Goal: Register for event/course

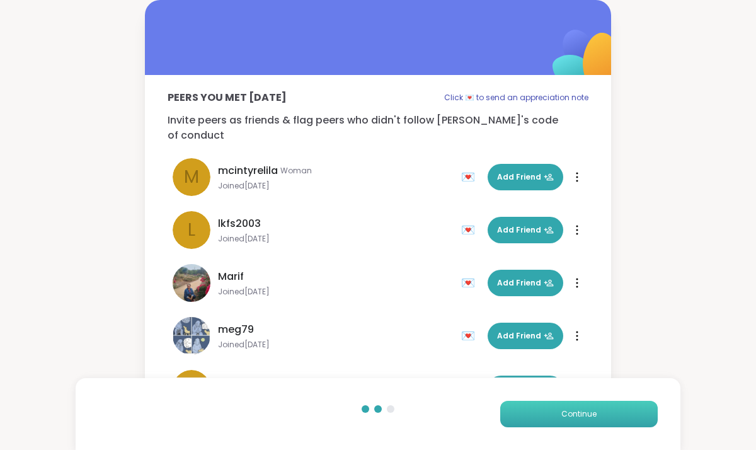
click at [558, 402] on button "Continue" at bounding box center [579, 414] width 158 height 26
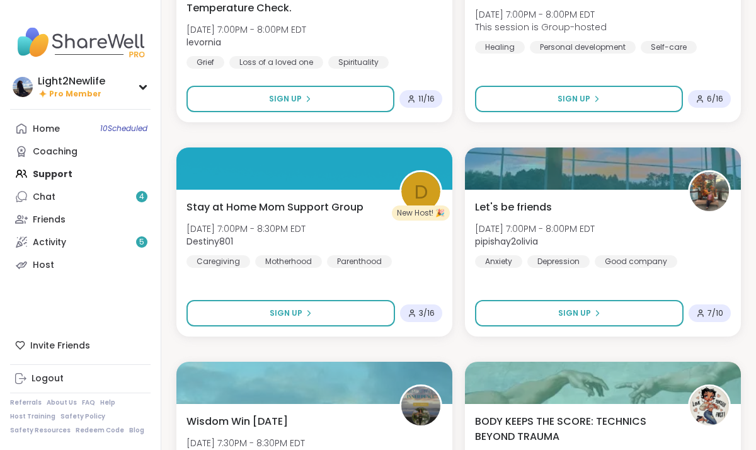
scroll to position [3460, 0]
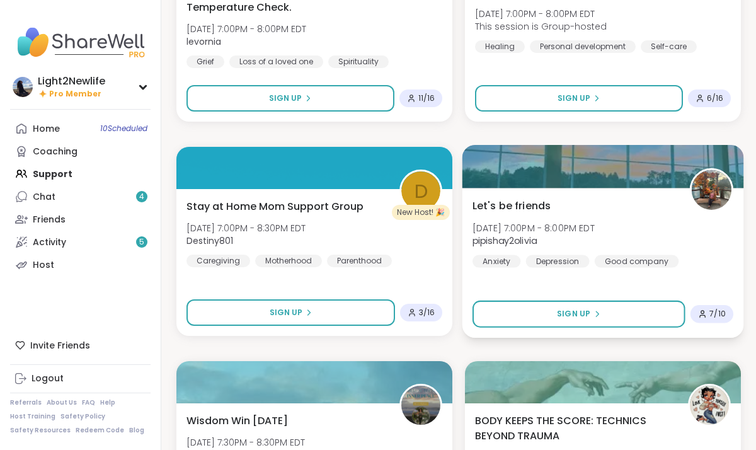
click at [710, 195] on img at bounding box center [712, 190] width 40 height 40
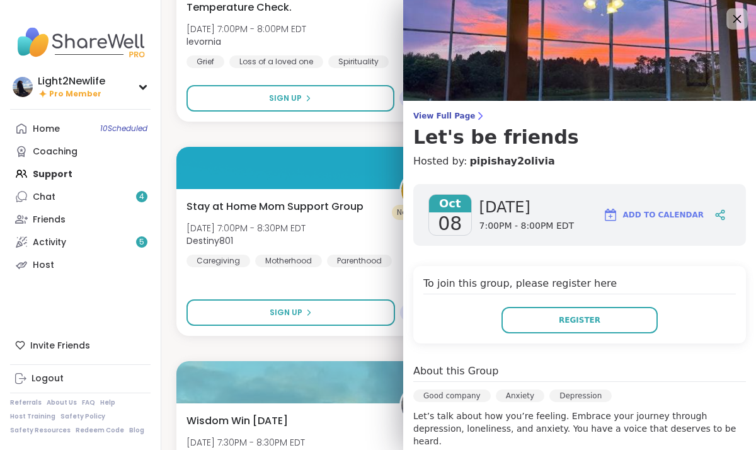
click at [734, 20] on icon at bounding box center [737, 19] width 16 height 16
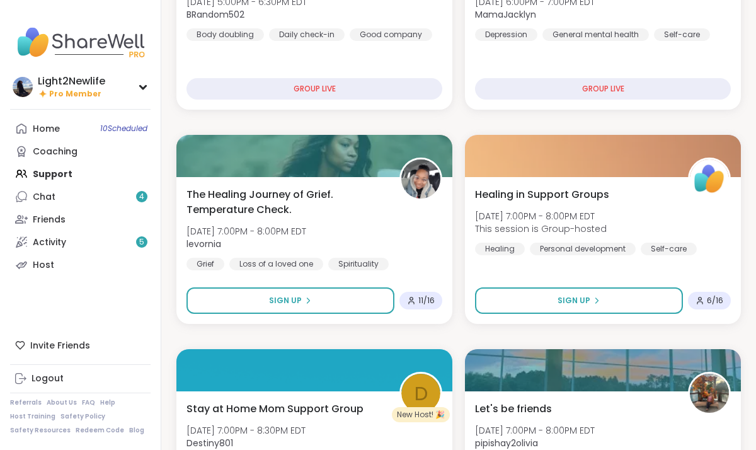
scroll to position [3261, 0]
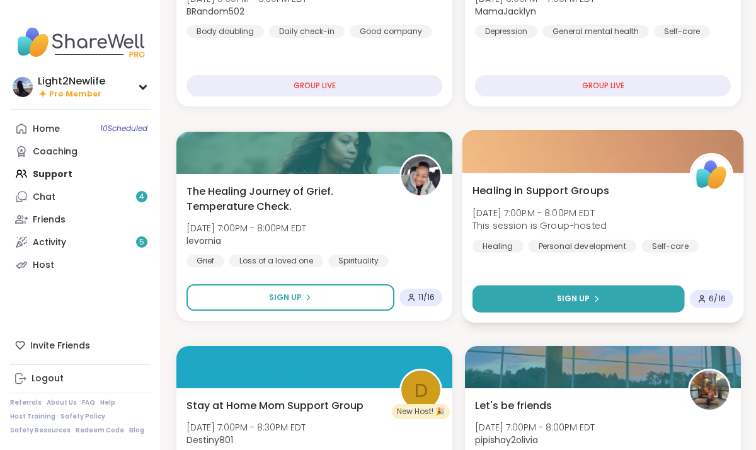
click at [608, 295] on button "Sign Up" at bounding box center [579, 298] width 212 height 27
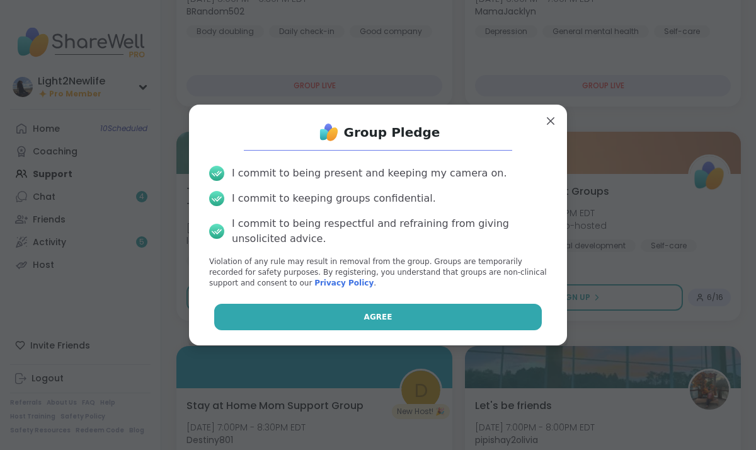
click at [466, 314] on button "Agree" at bounding box center [378, 317] width 328 height 26
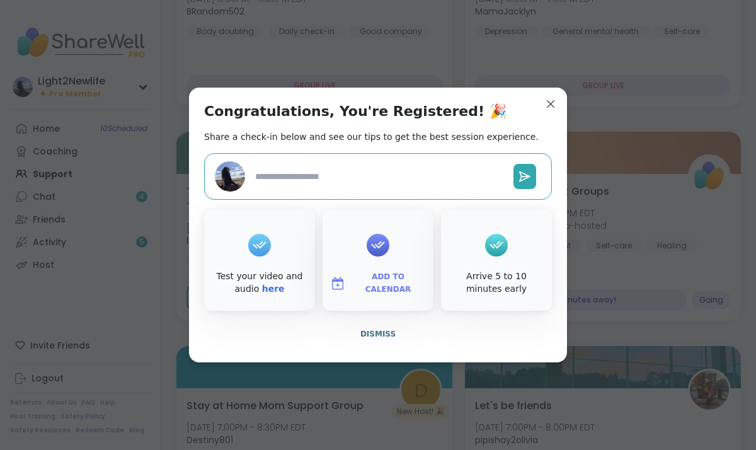
type textarea "*"
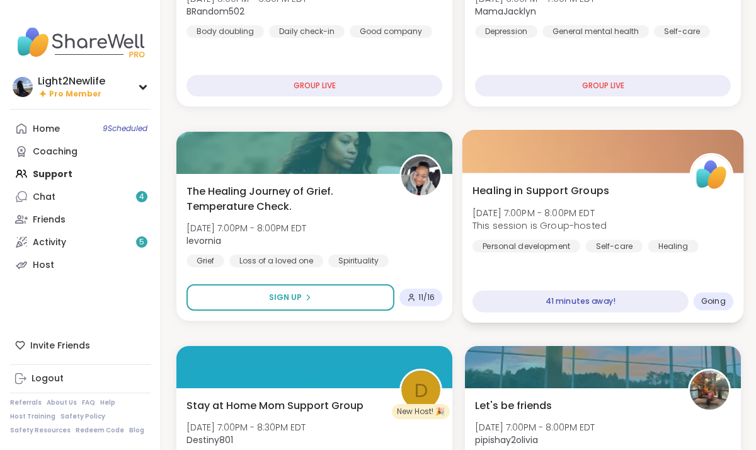
click at [628, 207] on div "Healing in Support Groups Wed, Oct 08 | 7:00PM - 8:00PM EDT This session is Gro…" at bounding box center [603, 217] width 261 height 69
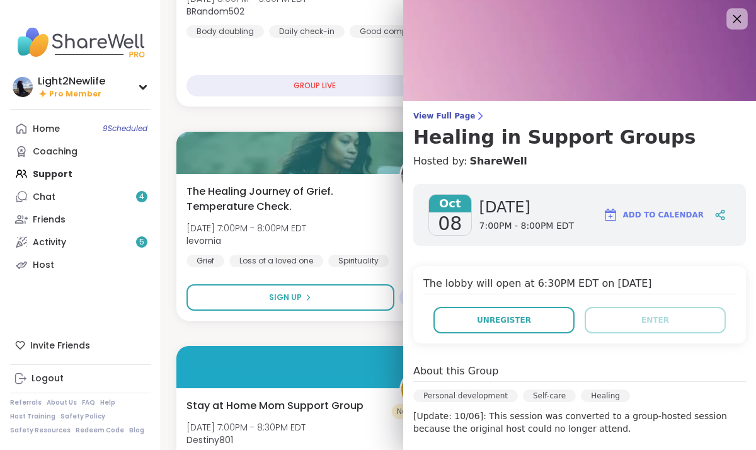
click at [743, 19] on icon at bounding box center [737, 19] width 16 height 16
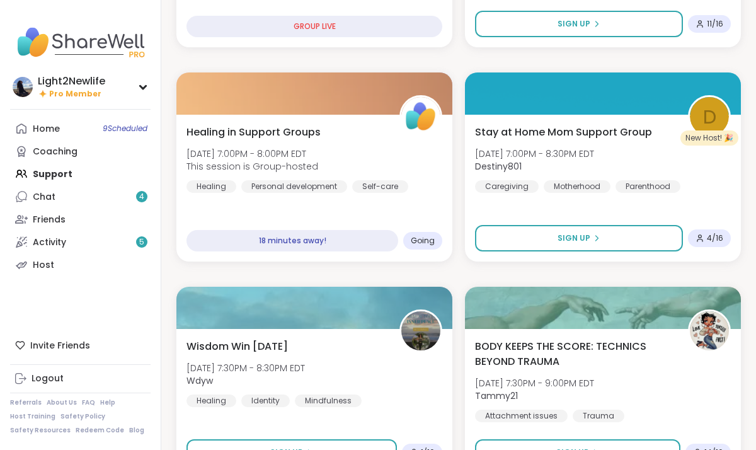
scroll to position [744, 0]
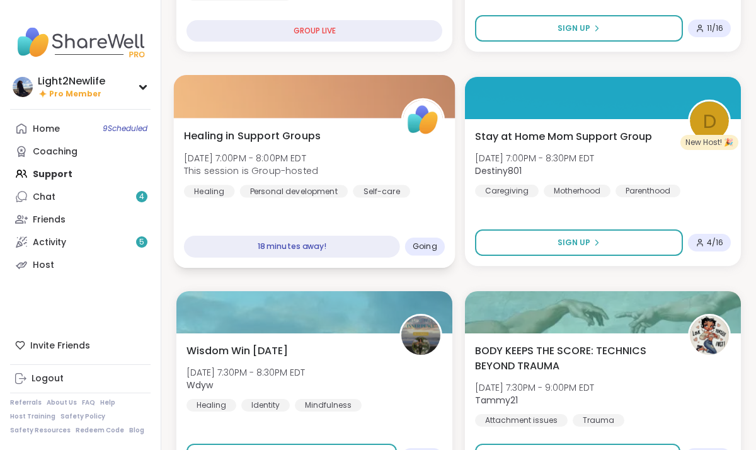
click at [428, 161] on div "Healing in Support Groups Wed, Oct 08 | 7:00PM - 8:00PM EDT This session is Gro…" at bounding box center [314, 162] width 261 height 69
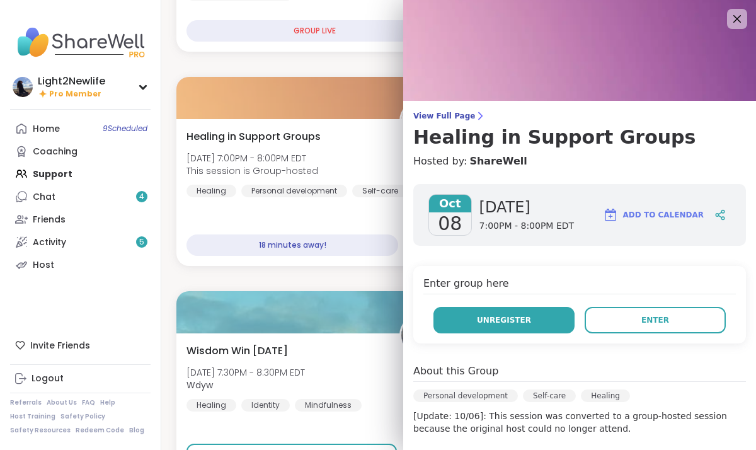
click at [485, 328] on button "Unregister" at bounding box center [504, 320] width 141 height 26
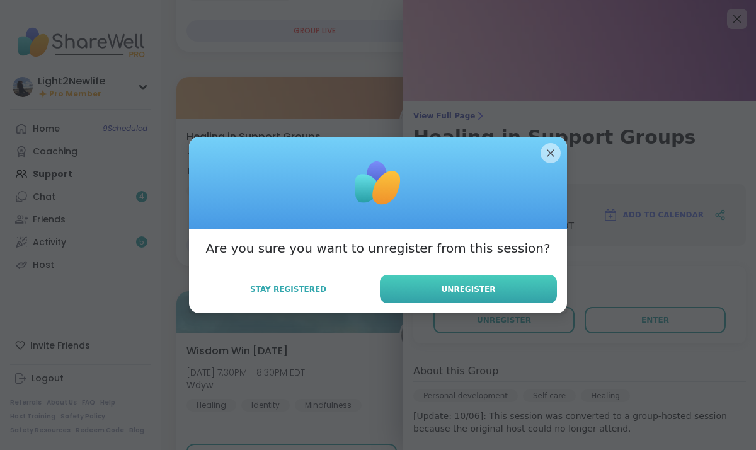
click at [468, 297] on button "Unregister" at bounding box center [468, 289] width 177 height 28
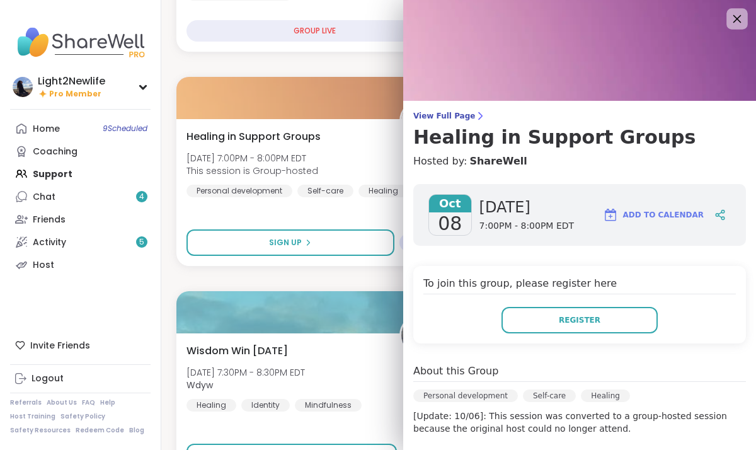
click at [737, 25] on icon at bounding box center [737, 19] width 16 height 16
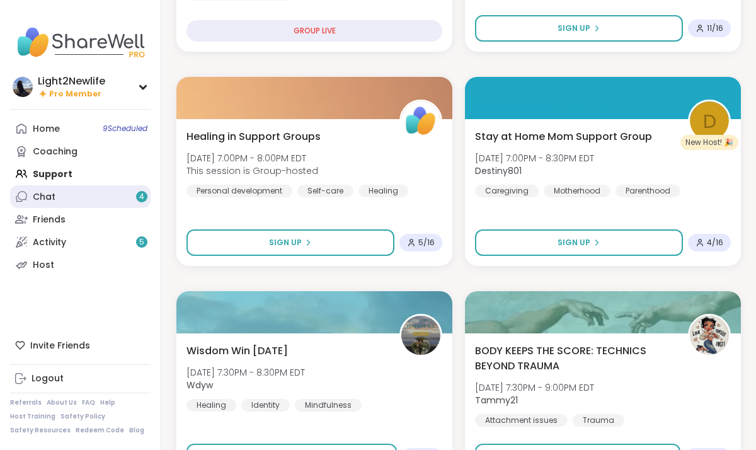
click at [45, 199] on div "Chat 4" at bounding box center [44, 197] width 23 height 13
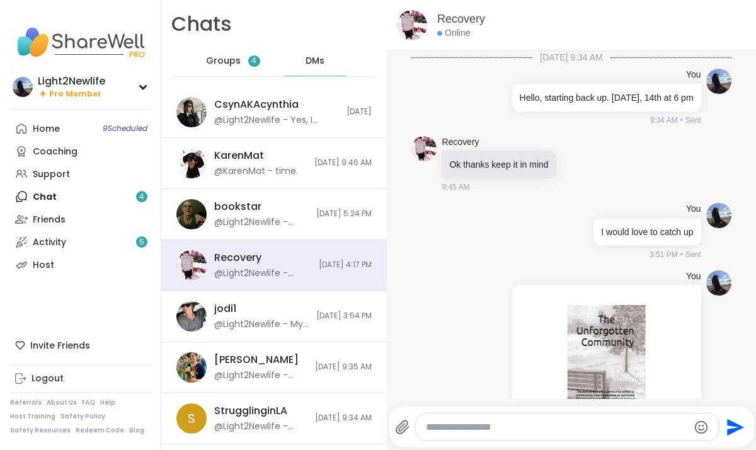
click at [229, 52] on div "Groups 4" at bounding box center [233, 61] width 62 height 30
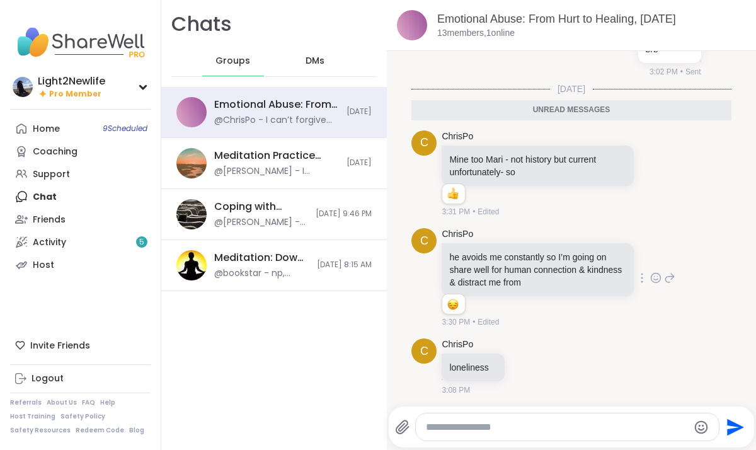
scroll to position [214, 0]
